Goal: Complete application form

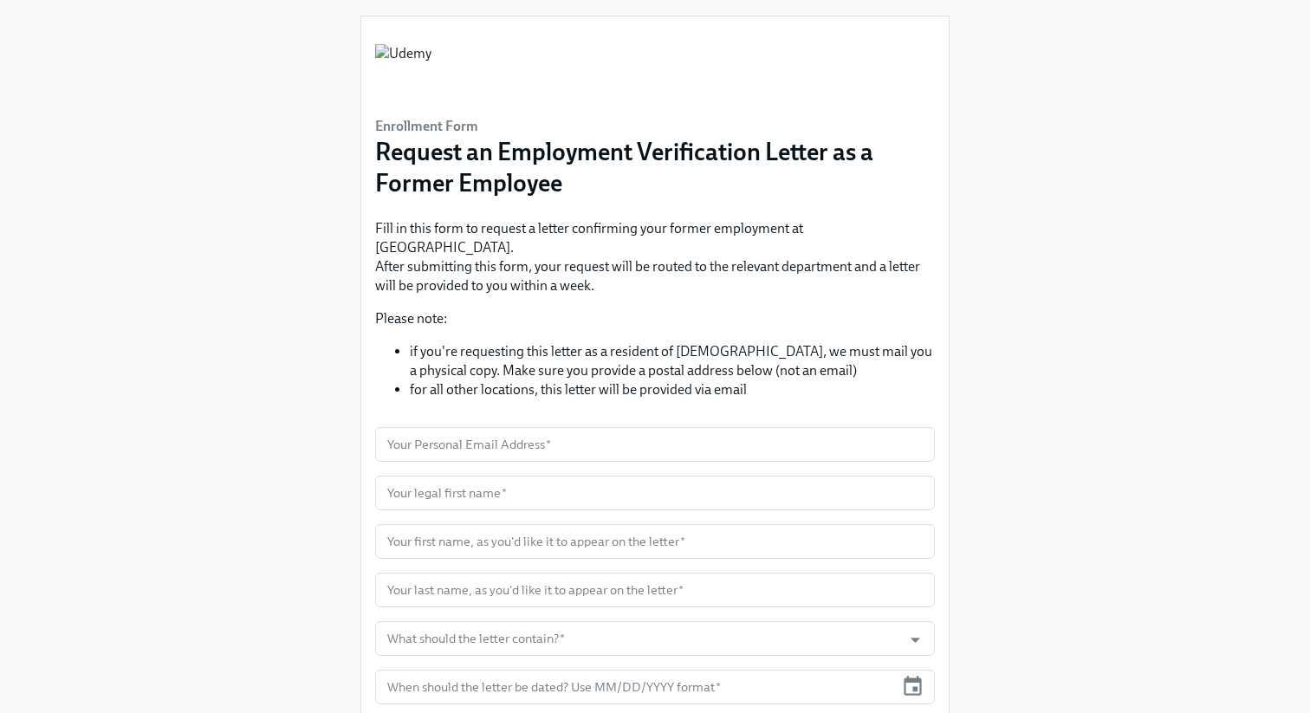
scroll to position [21, 0]
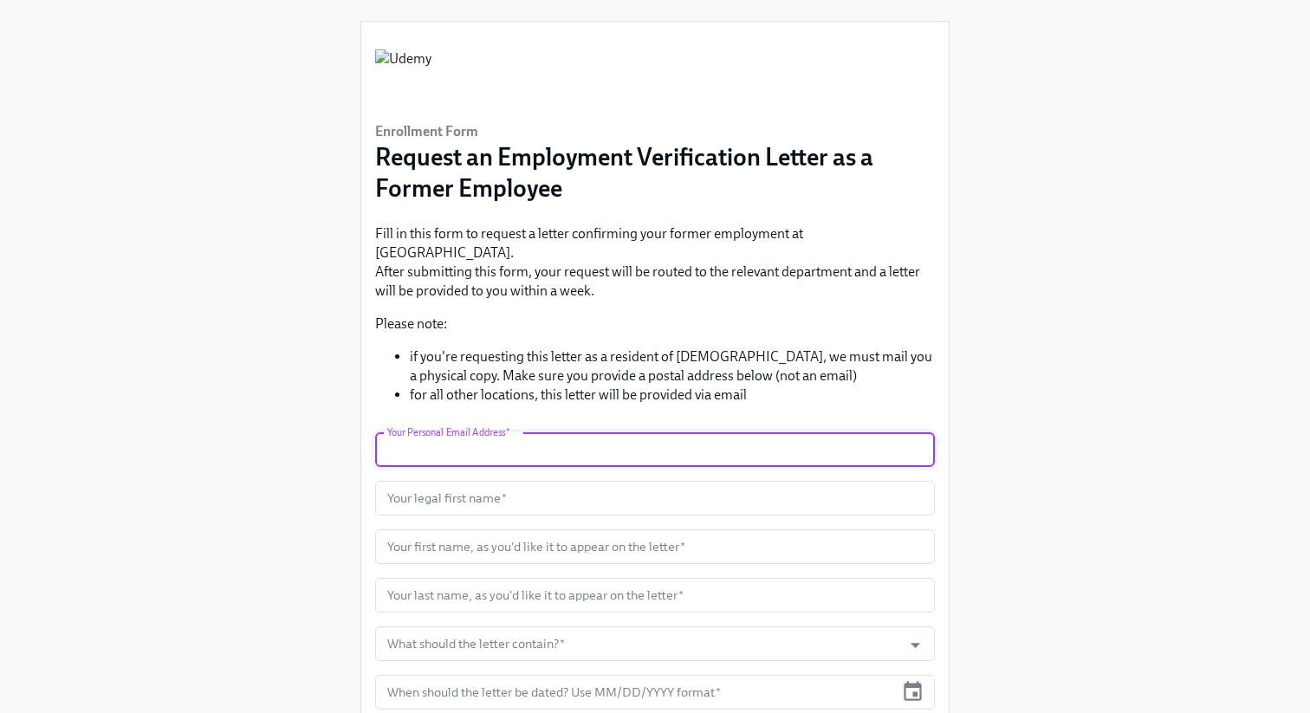
click at [585, 433] on input "text" at bounding box center [655, 449] width 560 height 35
type input "[EMAIL_ADDRESS][DOMAIN_NAME]"
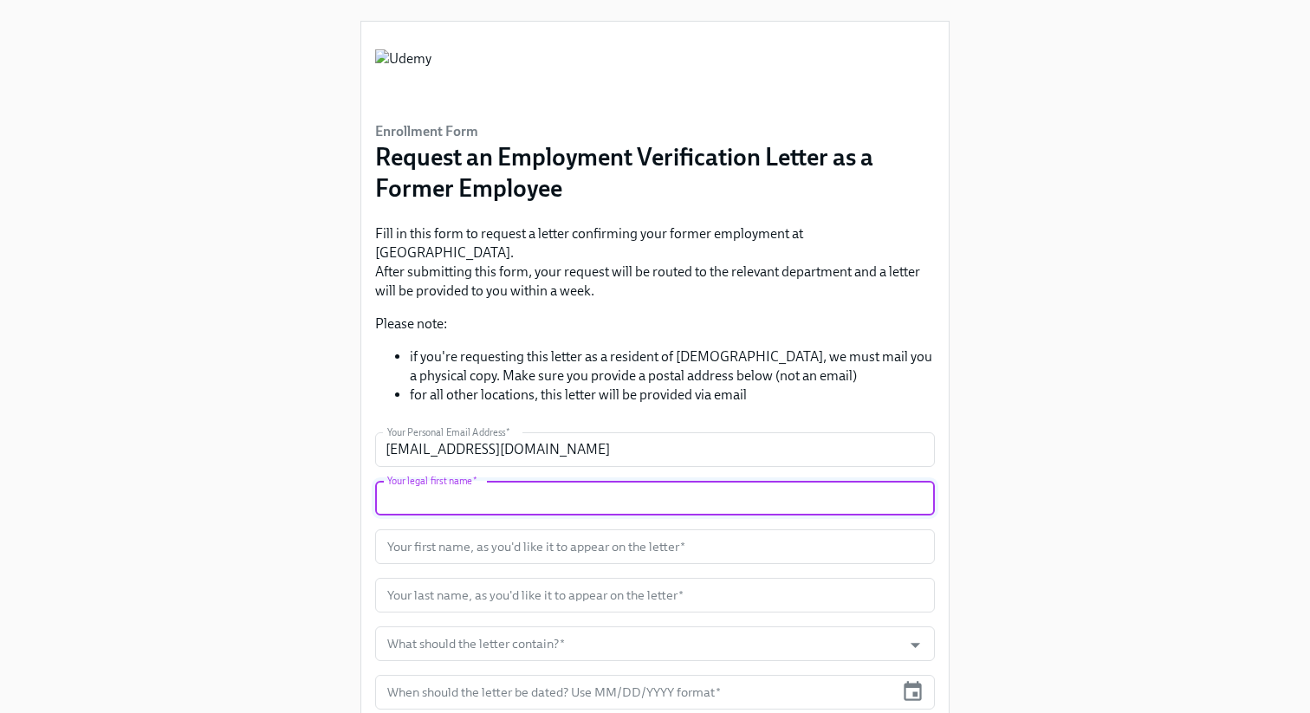
click at [563, 489] on input "text" at bounding box center [655, 498] width 560 height 35
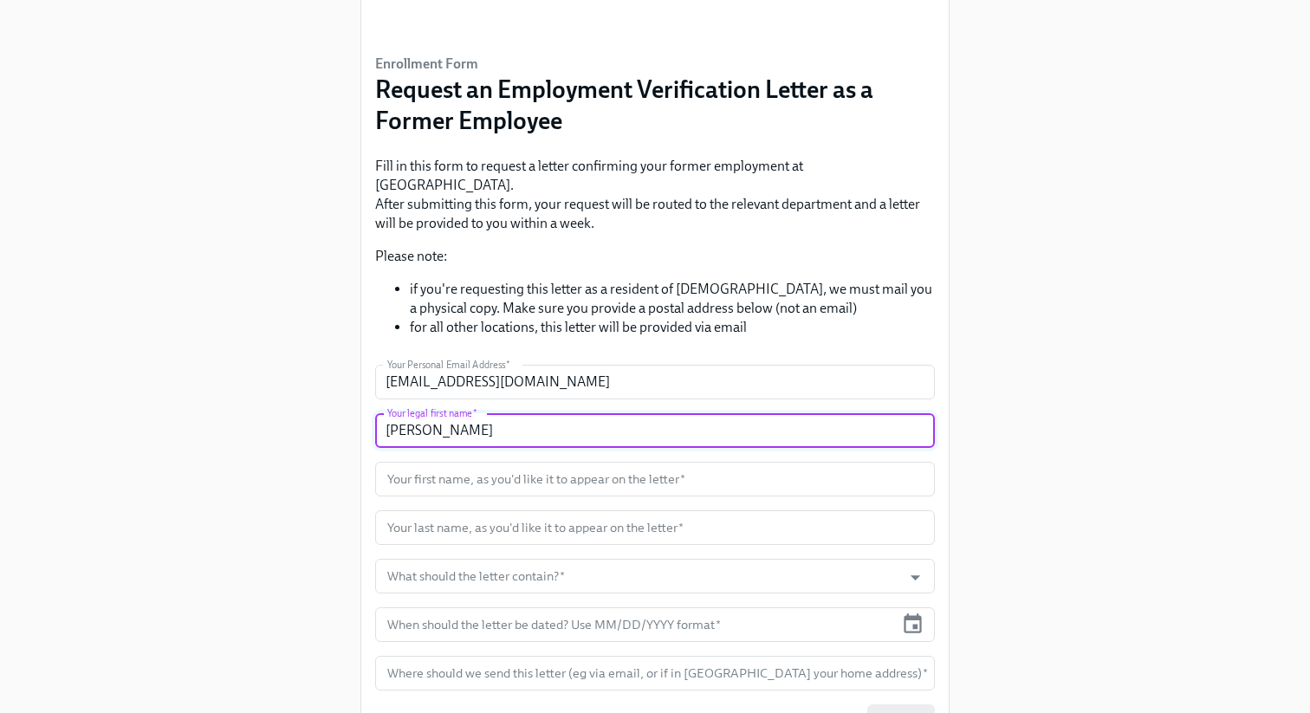
scroll to position [95, 0]
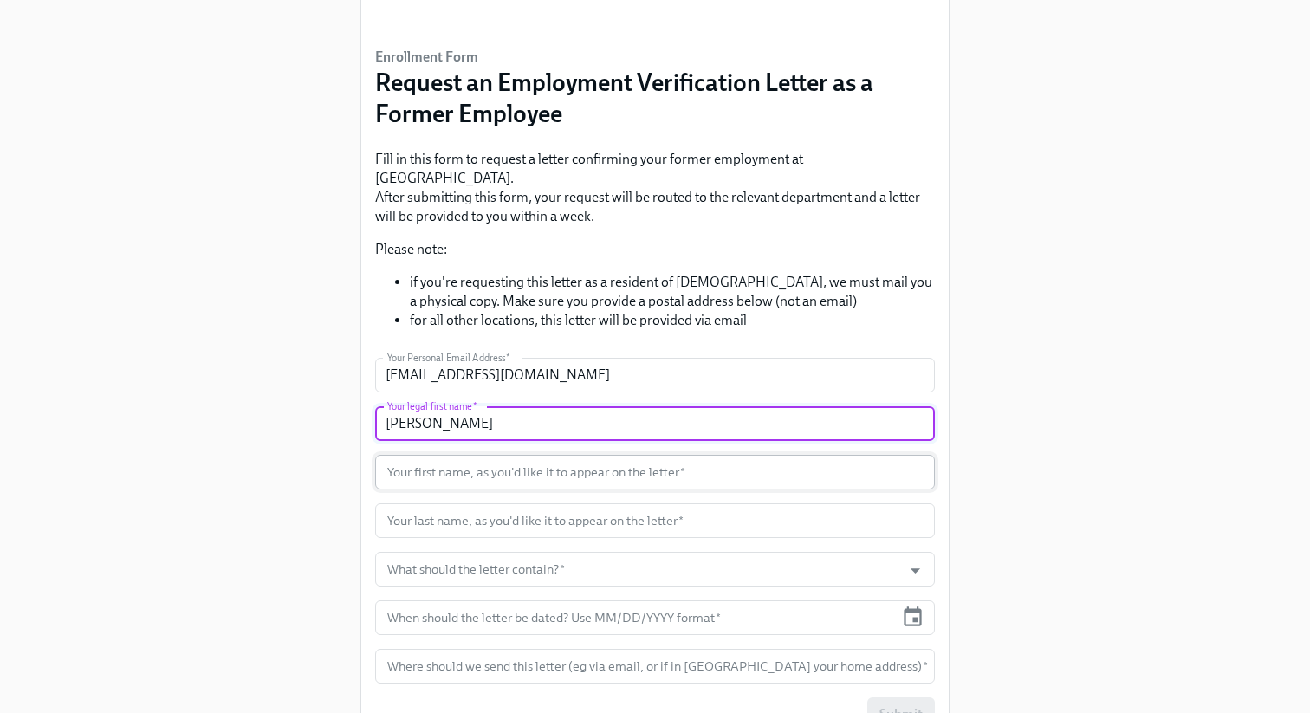
type input "[PERSON_NAME]"
click at [536, 458] on input "text" at bounding box center [655, 472] width 560 height 35
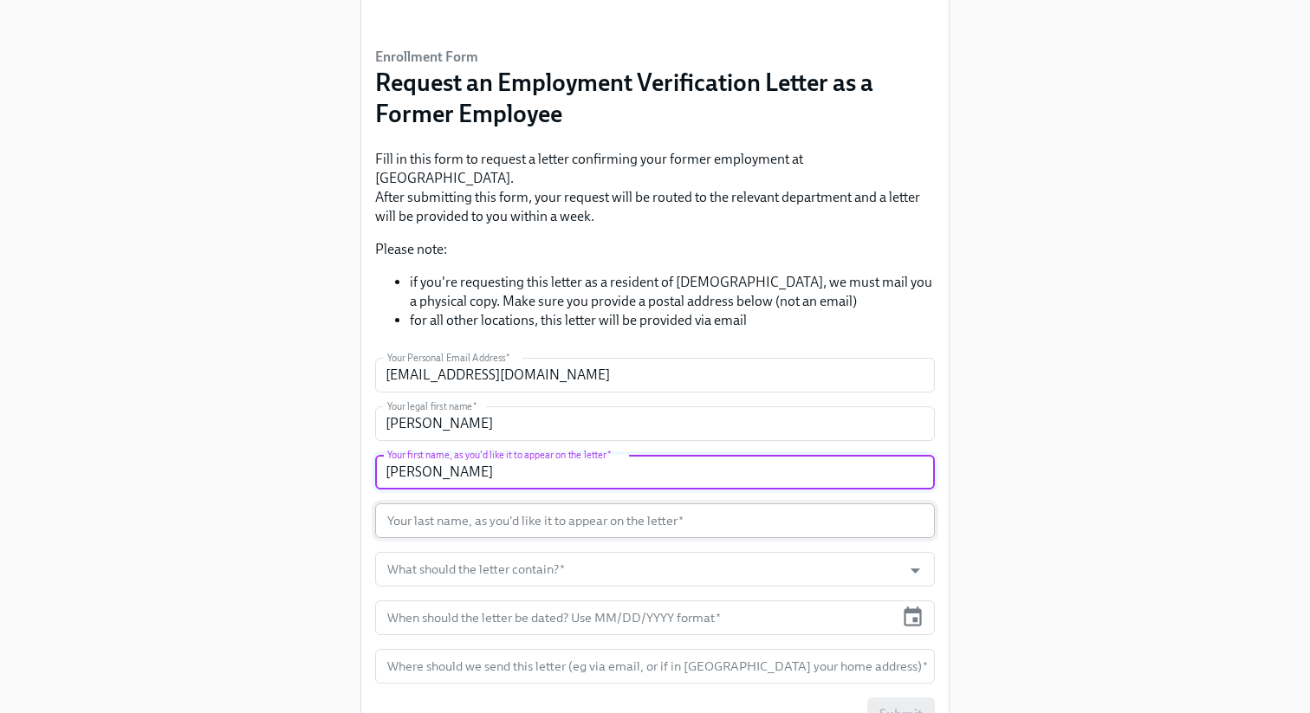
type input "[PERSON_NAME]"
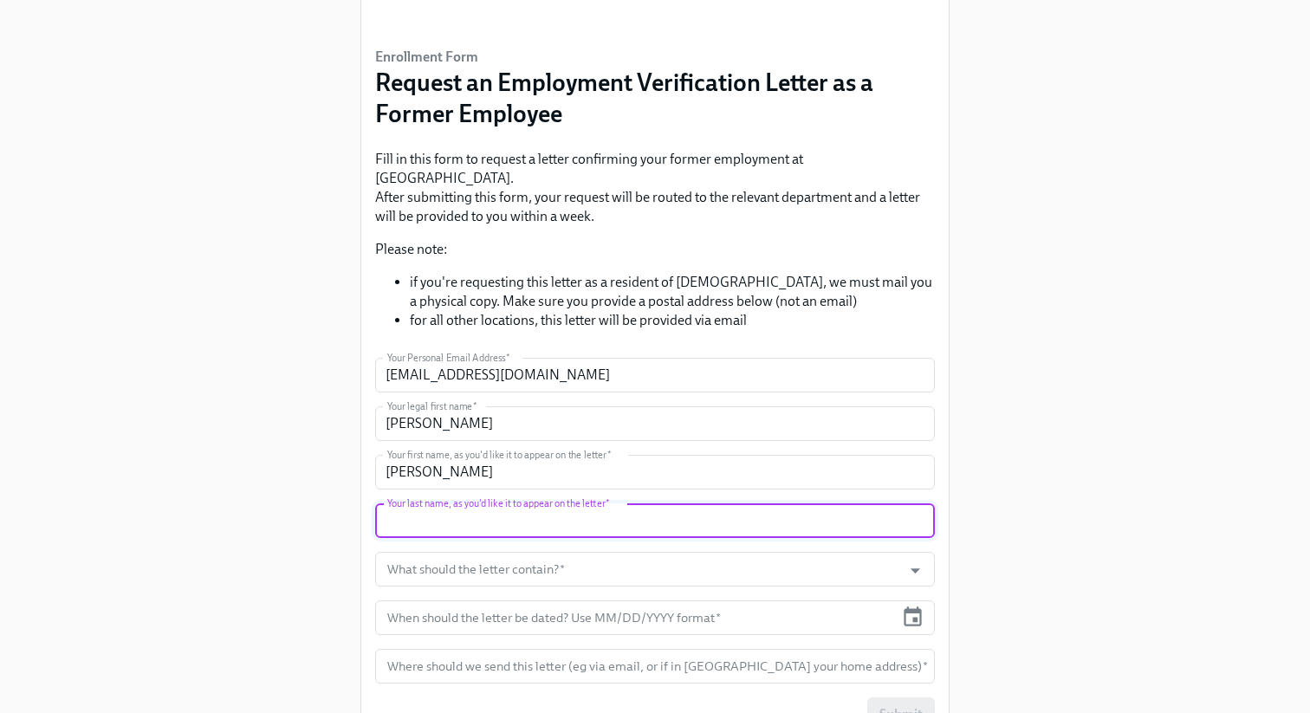
click at [552, 508] on input "text" at bounding box center [655, 521] width 560 height 35
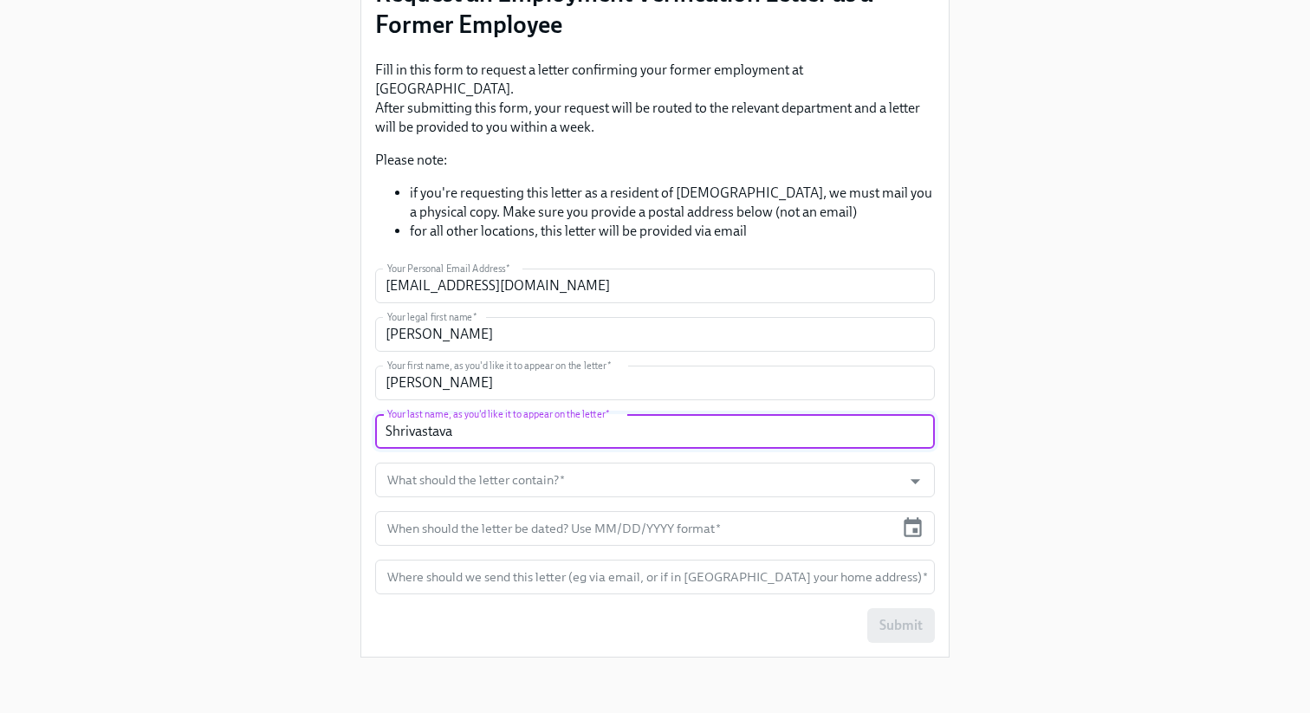
scroll to position [213, 0]
type input "Shrivastava"
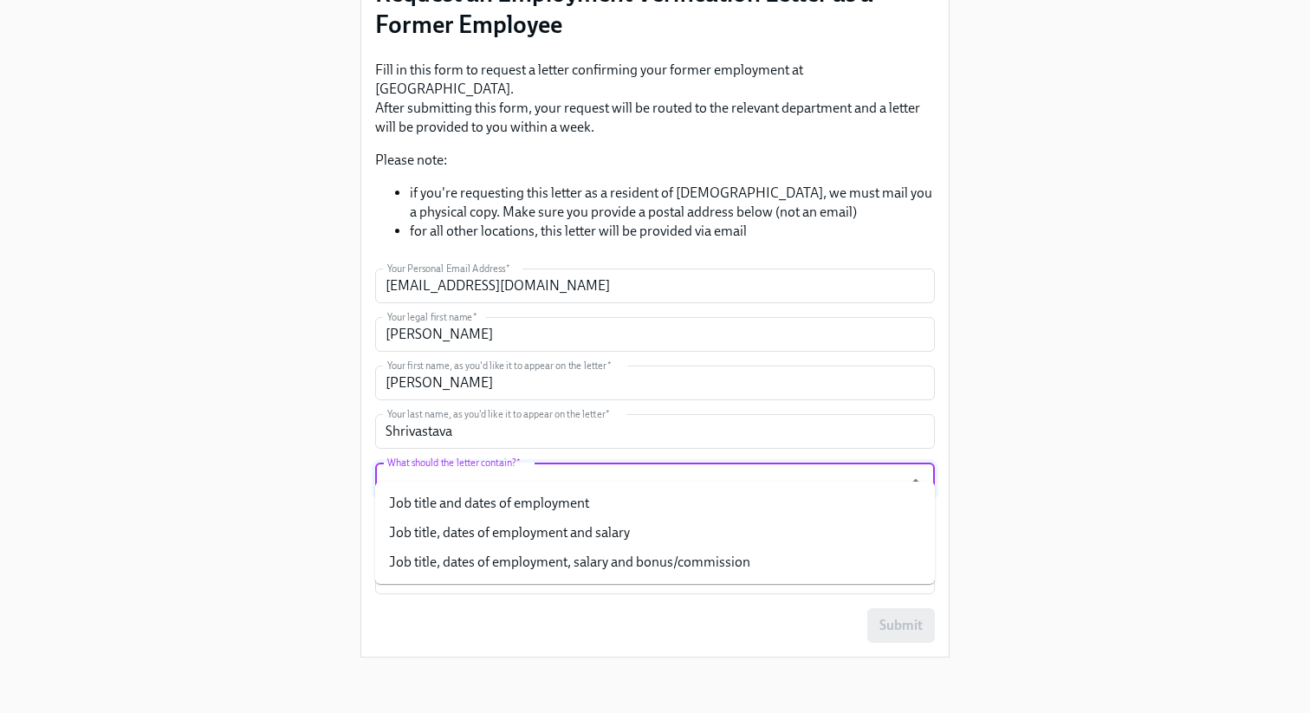
click at [558, 463] on input "What should the letter contain?   *" at bounding box center [639, 480] width 510 height 35
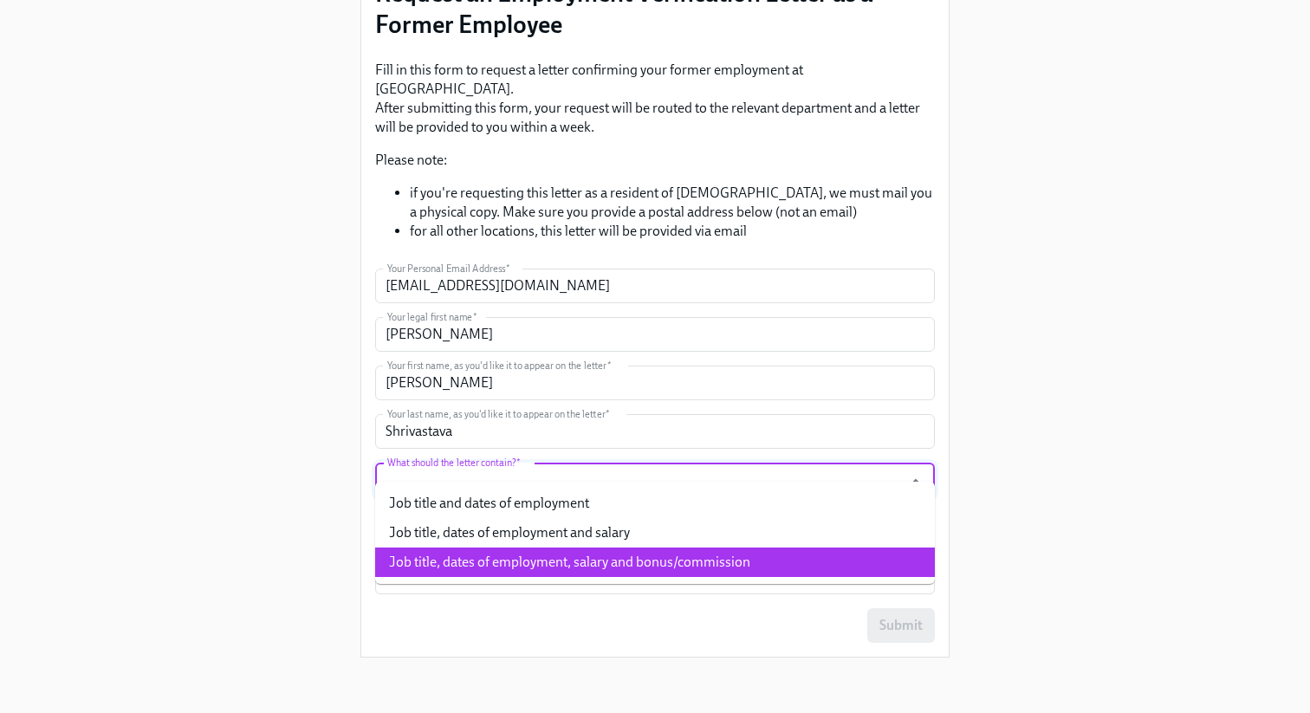
scroll to position [218, 0]
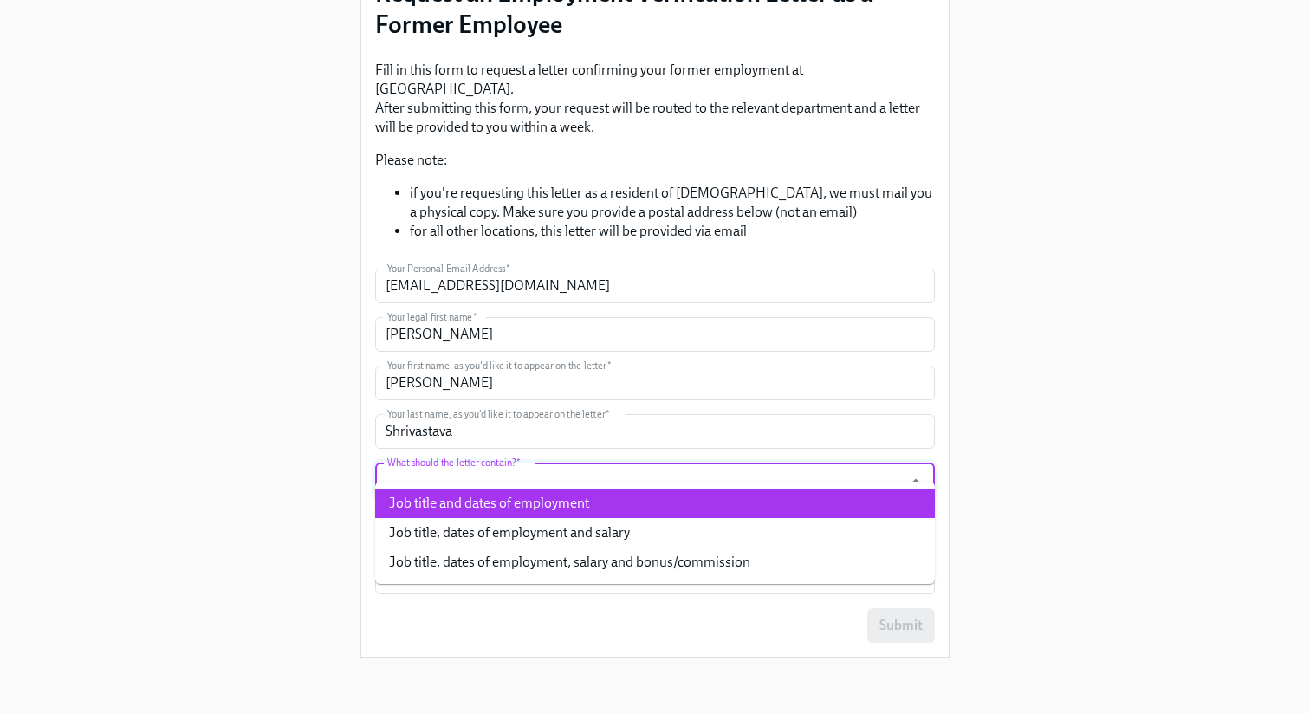
click at [679, 489] on li "Job title and dates of employment" at bounding box center [655, 503] width 560 height 29
type input "Job title and dates of employment"
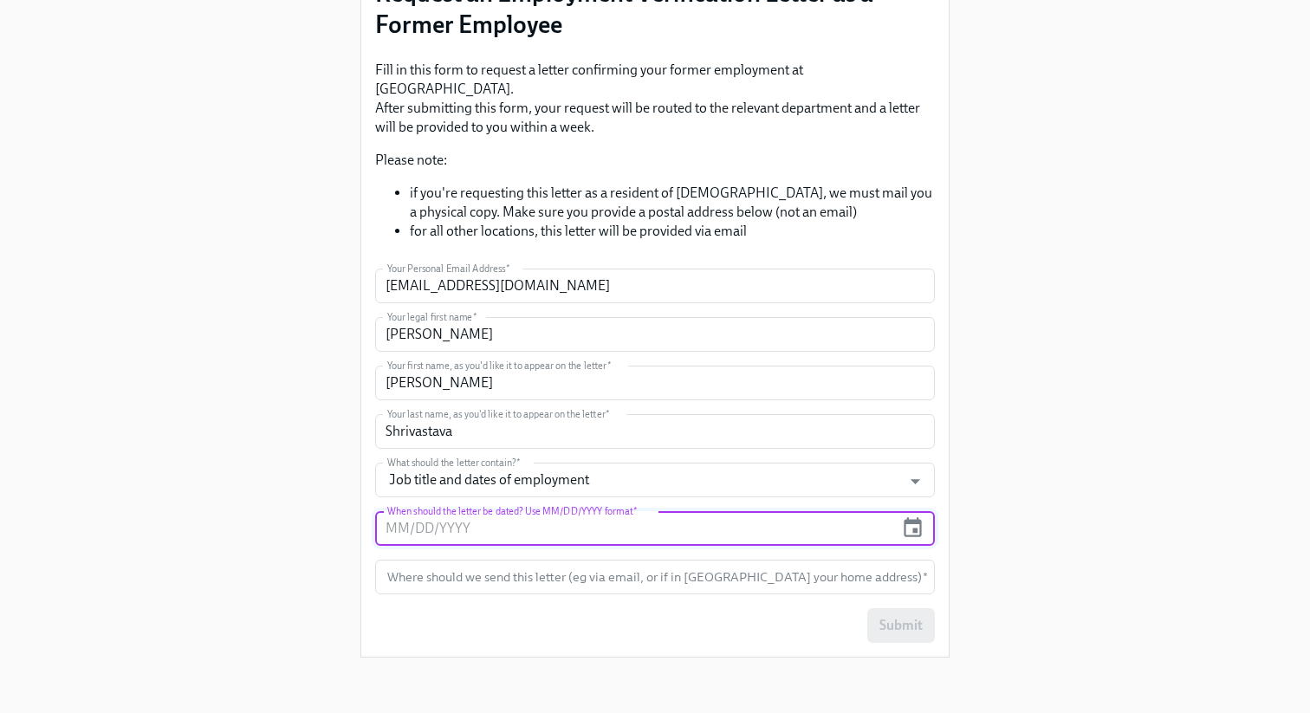
click at [702, 511] on input "text" at bounding box center [634, 528] width 519 height 35
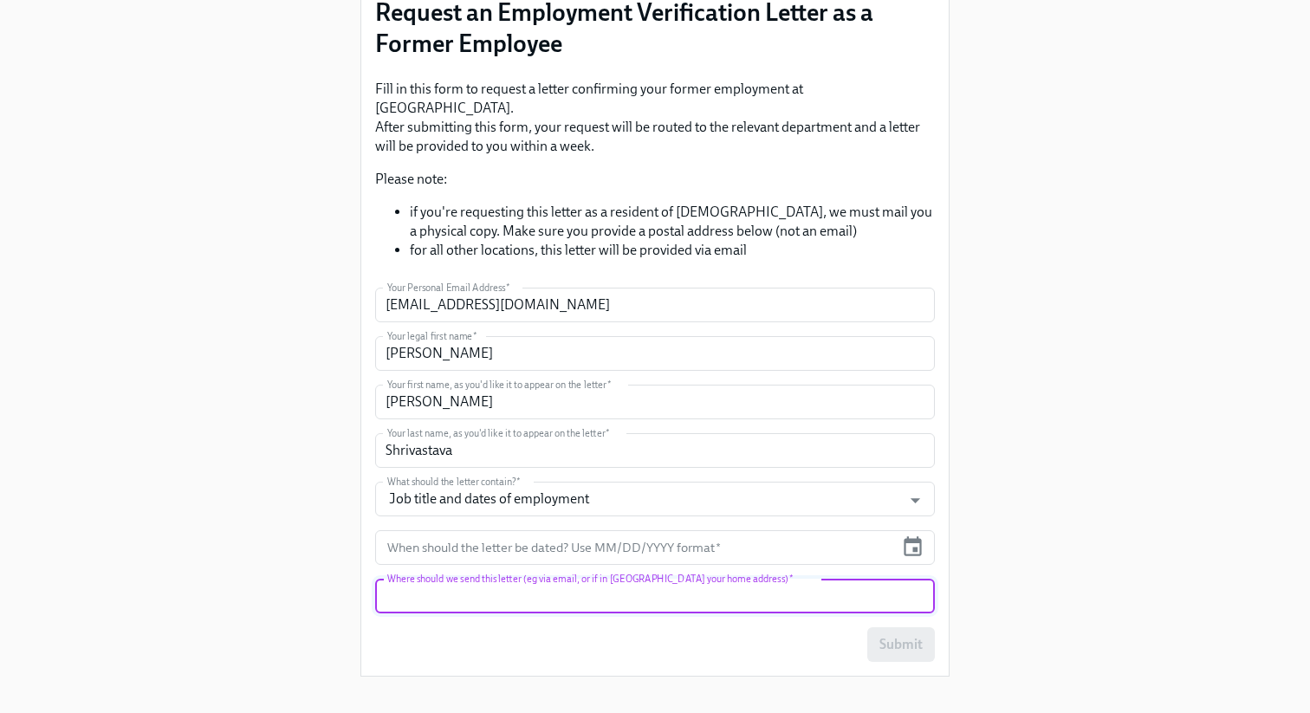
click at [689, 517] on form "Your Personal Email Address   * [EMAIL_ADDRESS][DOMAIN_NAME] Your Personal Emai…" at bounding box center [655, 475] width 560 height 374
